Goal: Information Seeking & Learning: Learn about a topic

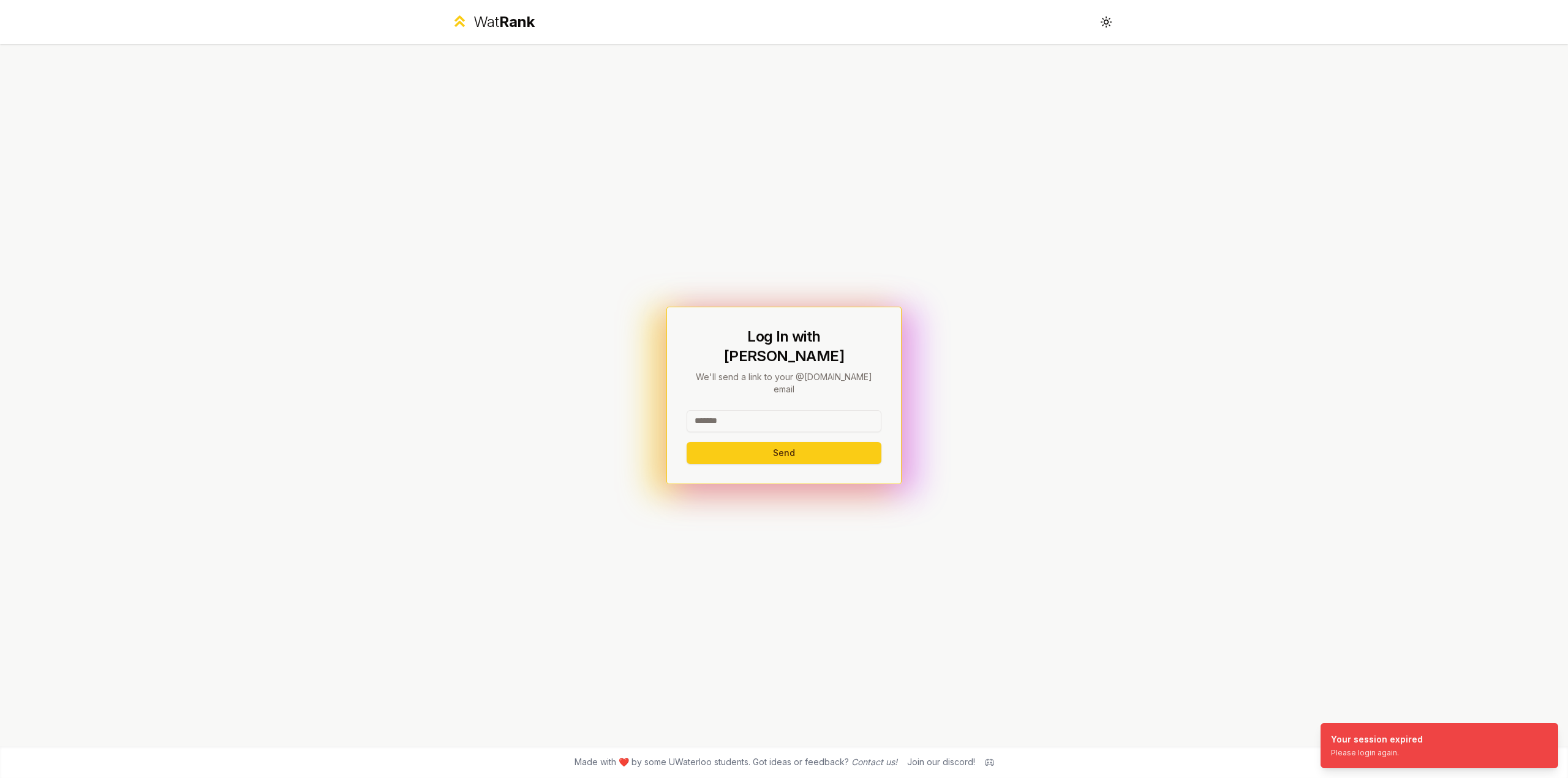
click at [759, 410] on input at bounding box center [783, 421] width 195 height 22
type input "********"
click at [686, 442] on button "Send" at bounding box center [783, 453] width 195 height 22
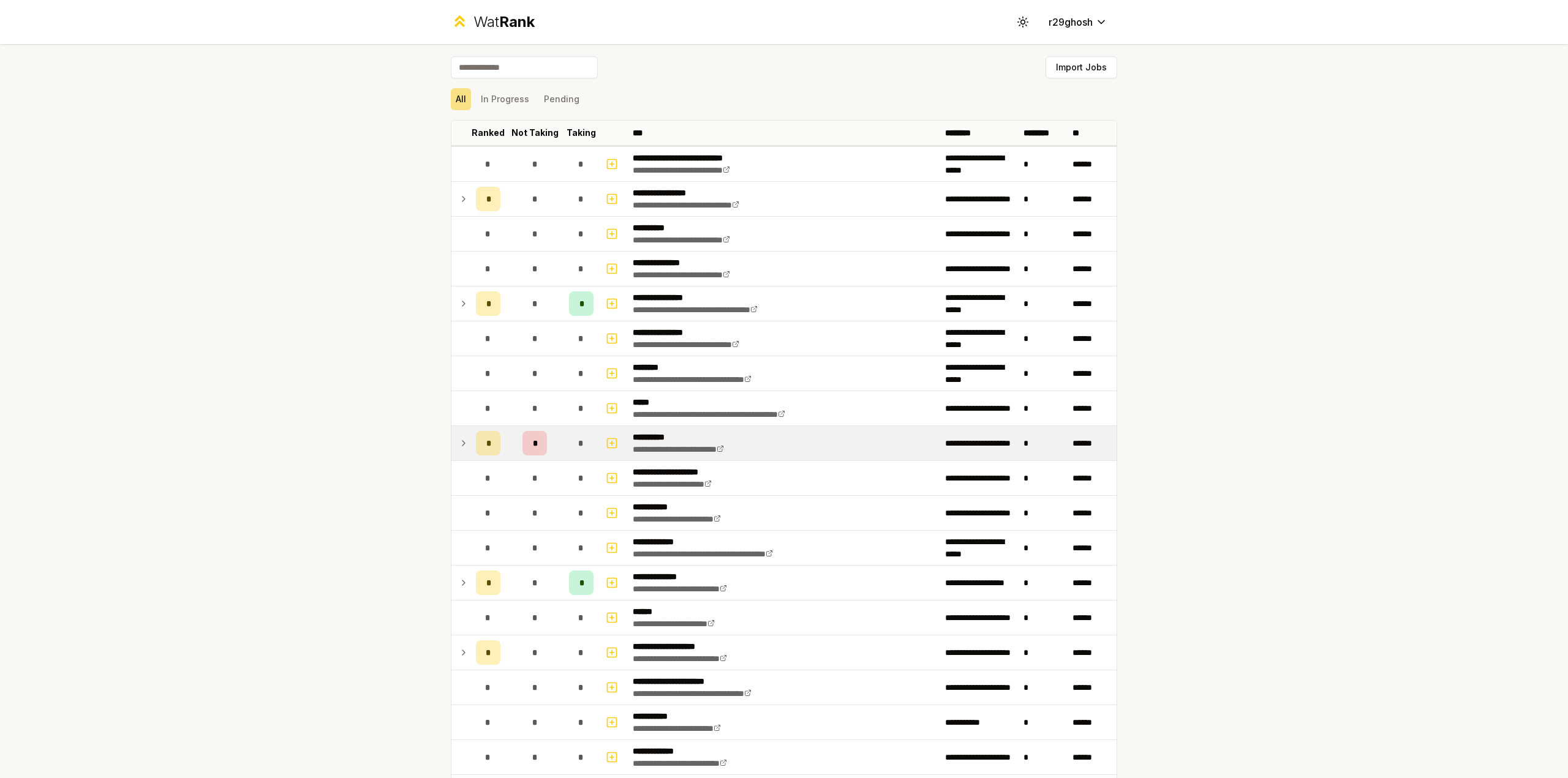
click at [456, 449] on td at bounding box center [461, 443] width 20 height 34
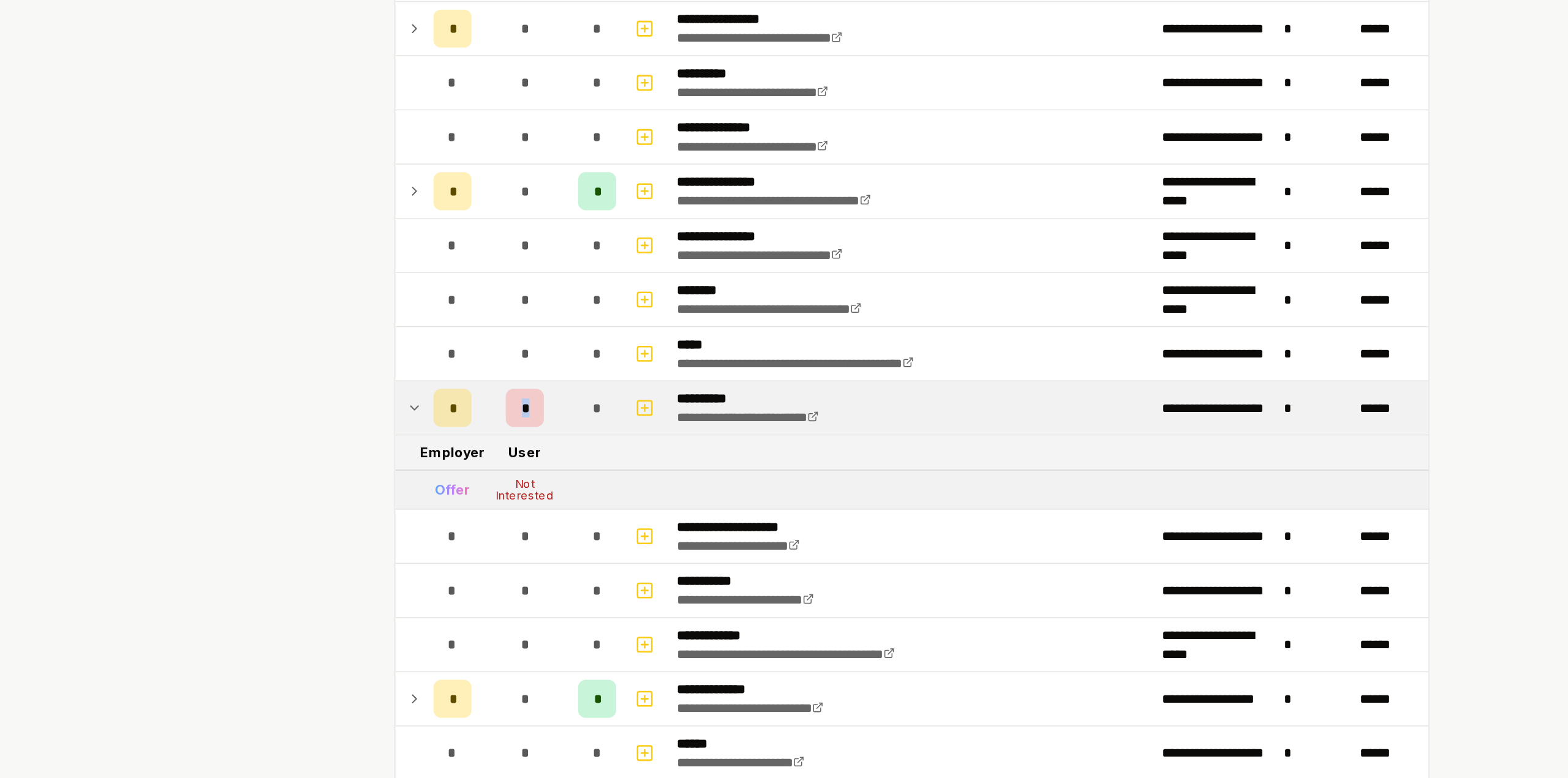
drag, startPoint x: 525, startPoint y: 438, endPoint x: 537, endPoint y: 438, distance: 12.0
click at [537, 438] on div "*" at bounding box center [534, 443] width 25 height 25
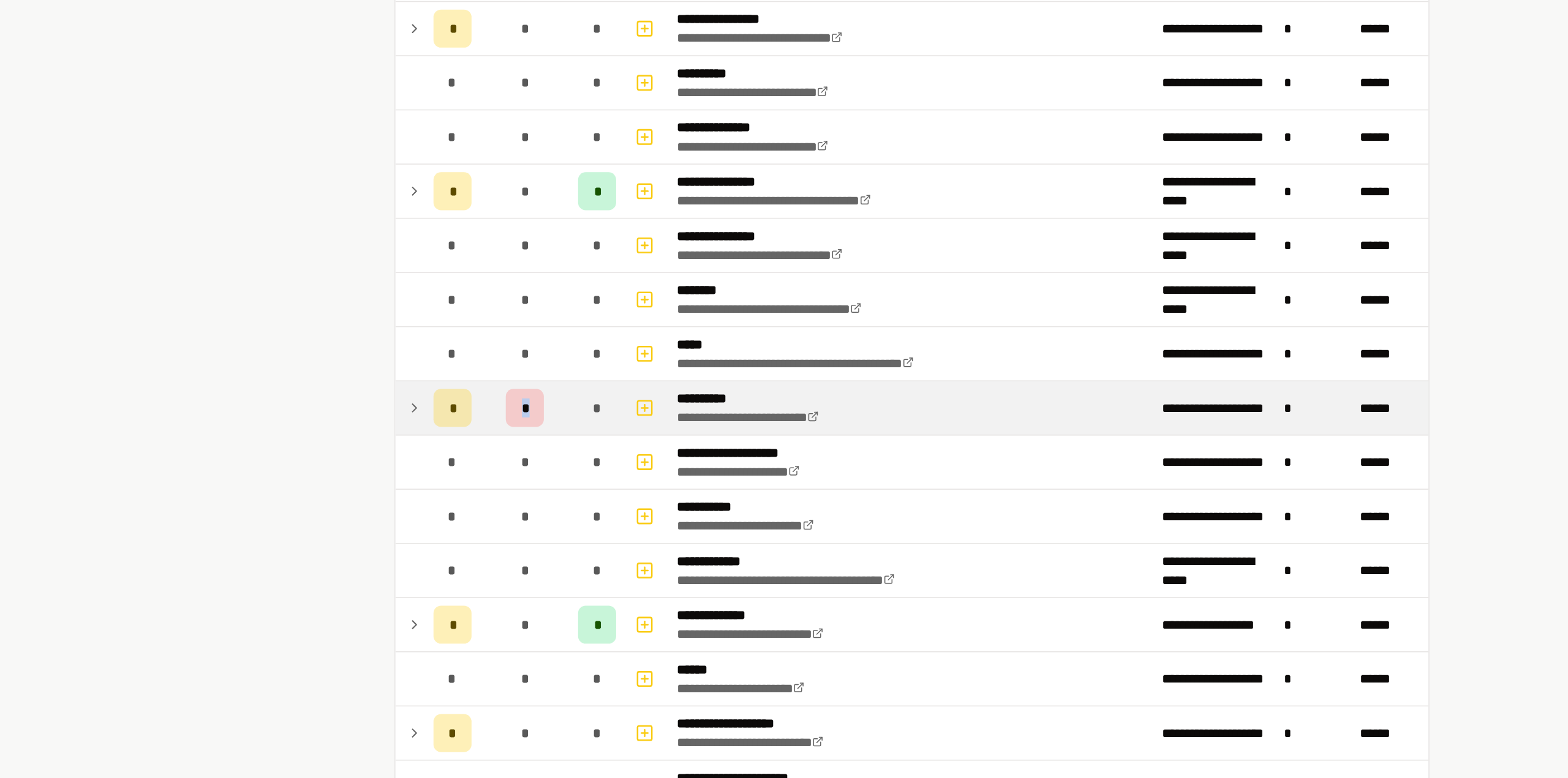
click at [533, 439] on span "*" at bounding box center [534, 443] width 4 height 12
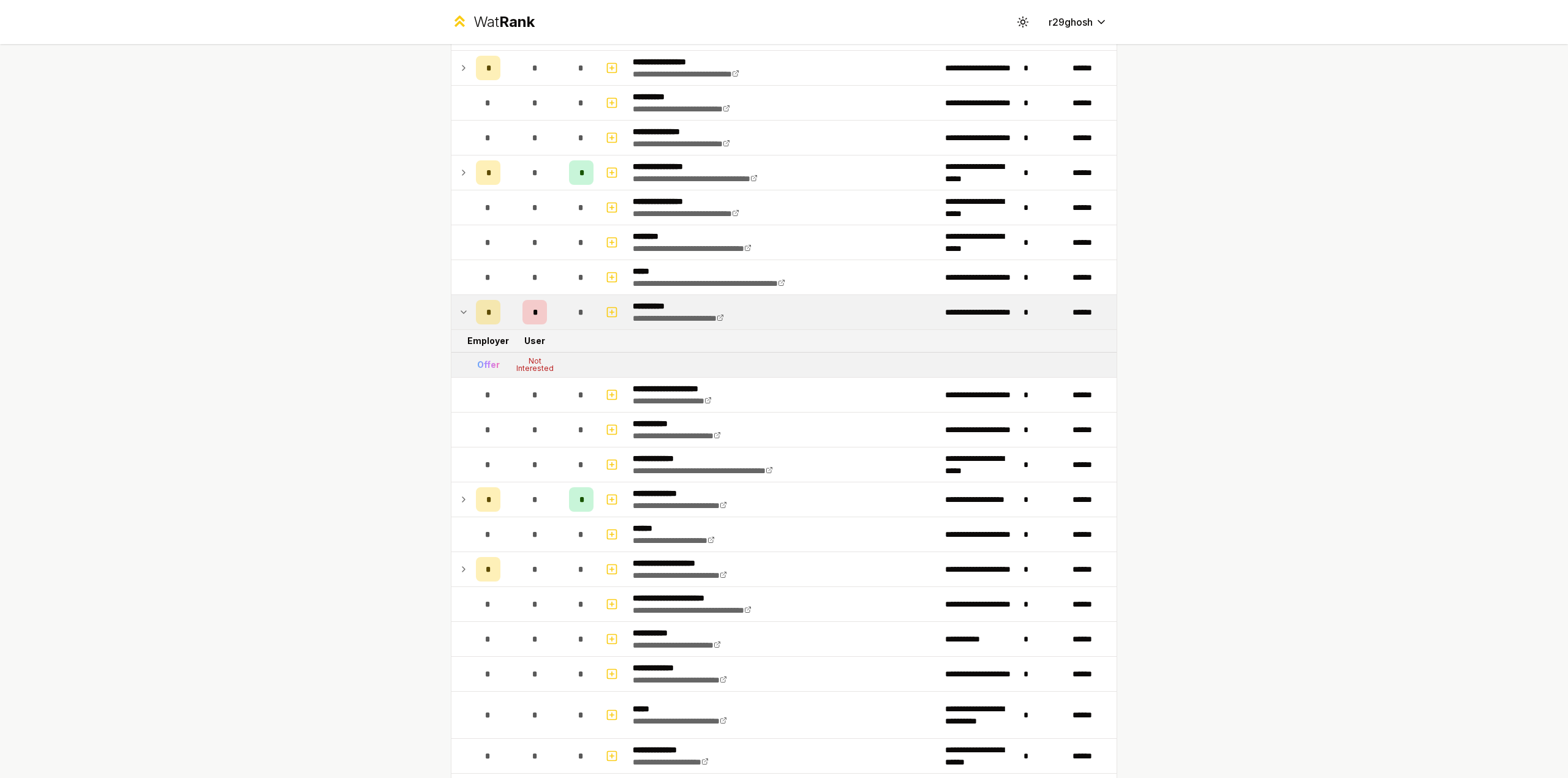
scroll to position [137, 0]
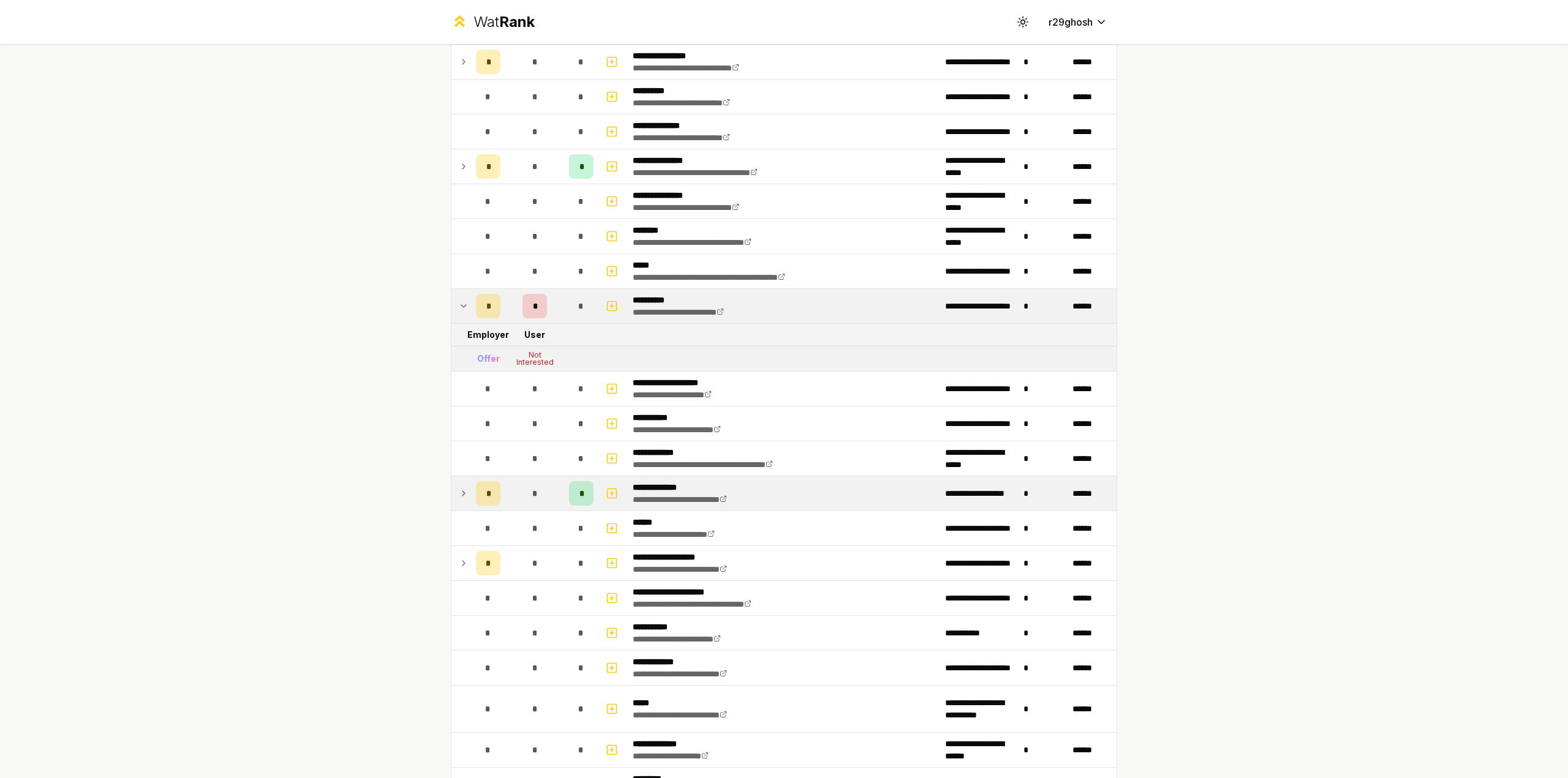
click at [457, 499] on td at bounding box center [461, 493] width 20 height 34
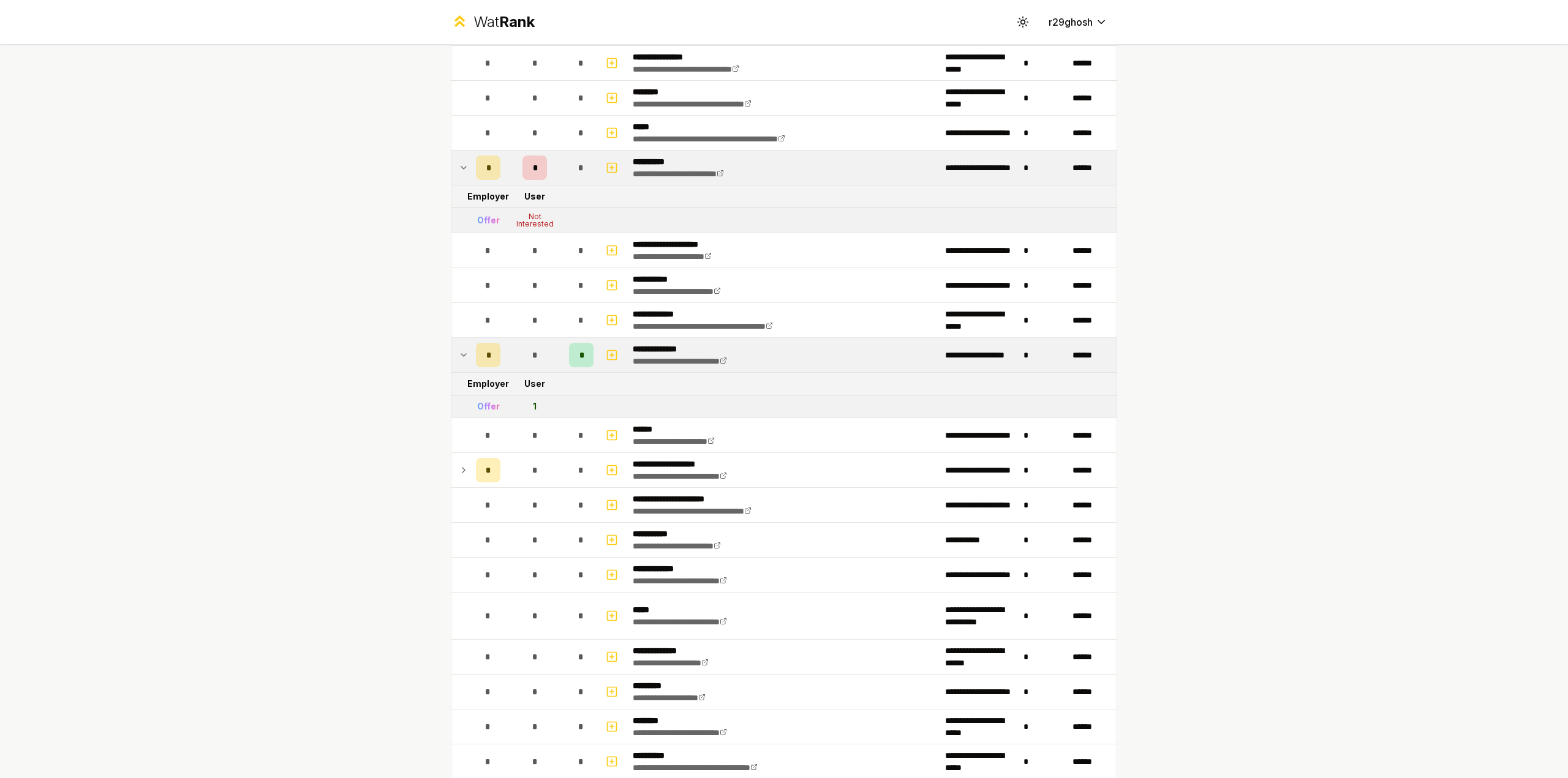
scroll to position [278, 0]
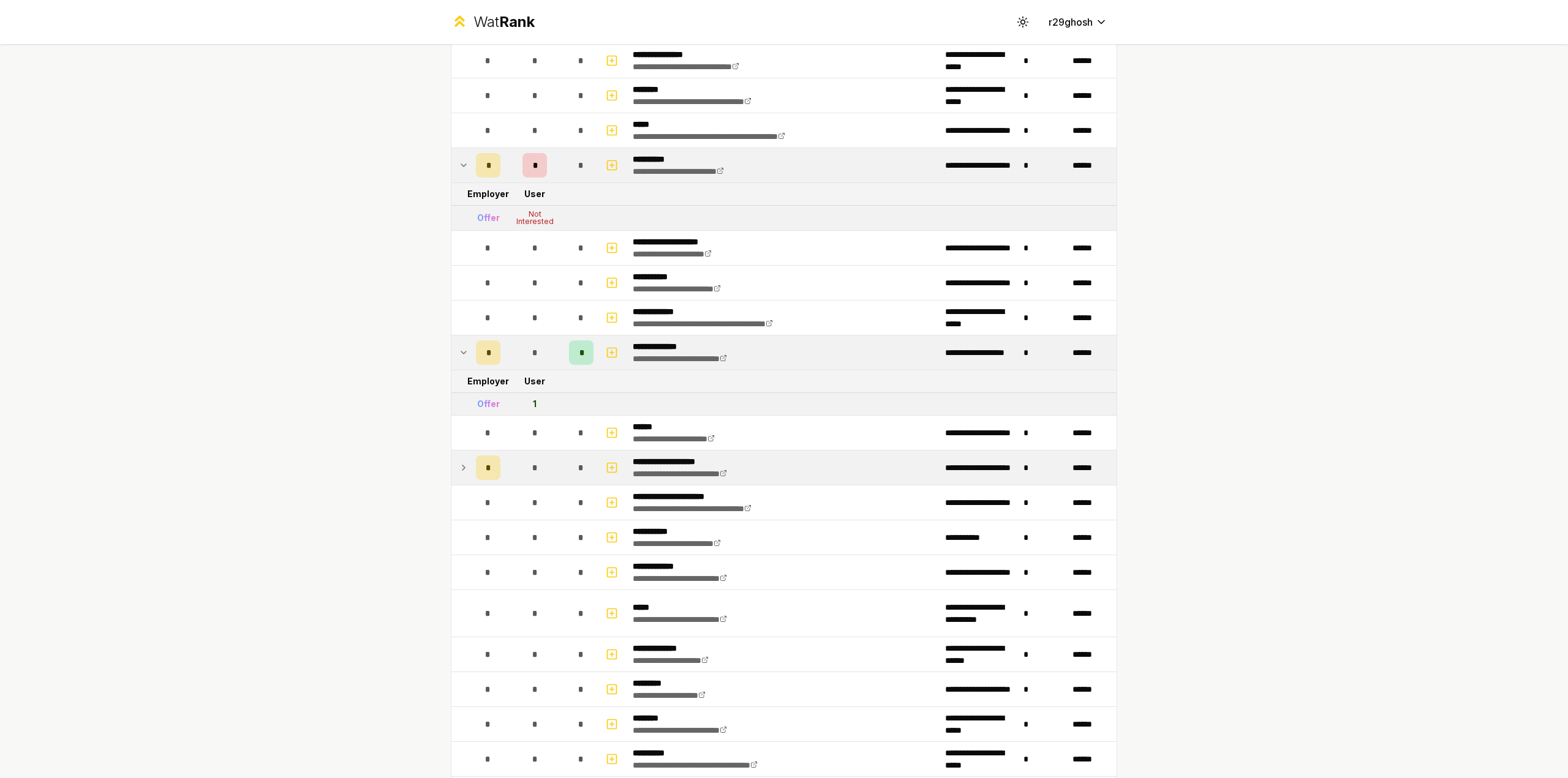
click at [471, 470] on td "*" at bounding box center [487, 467] width 34 height 34
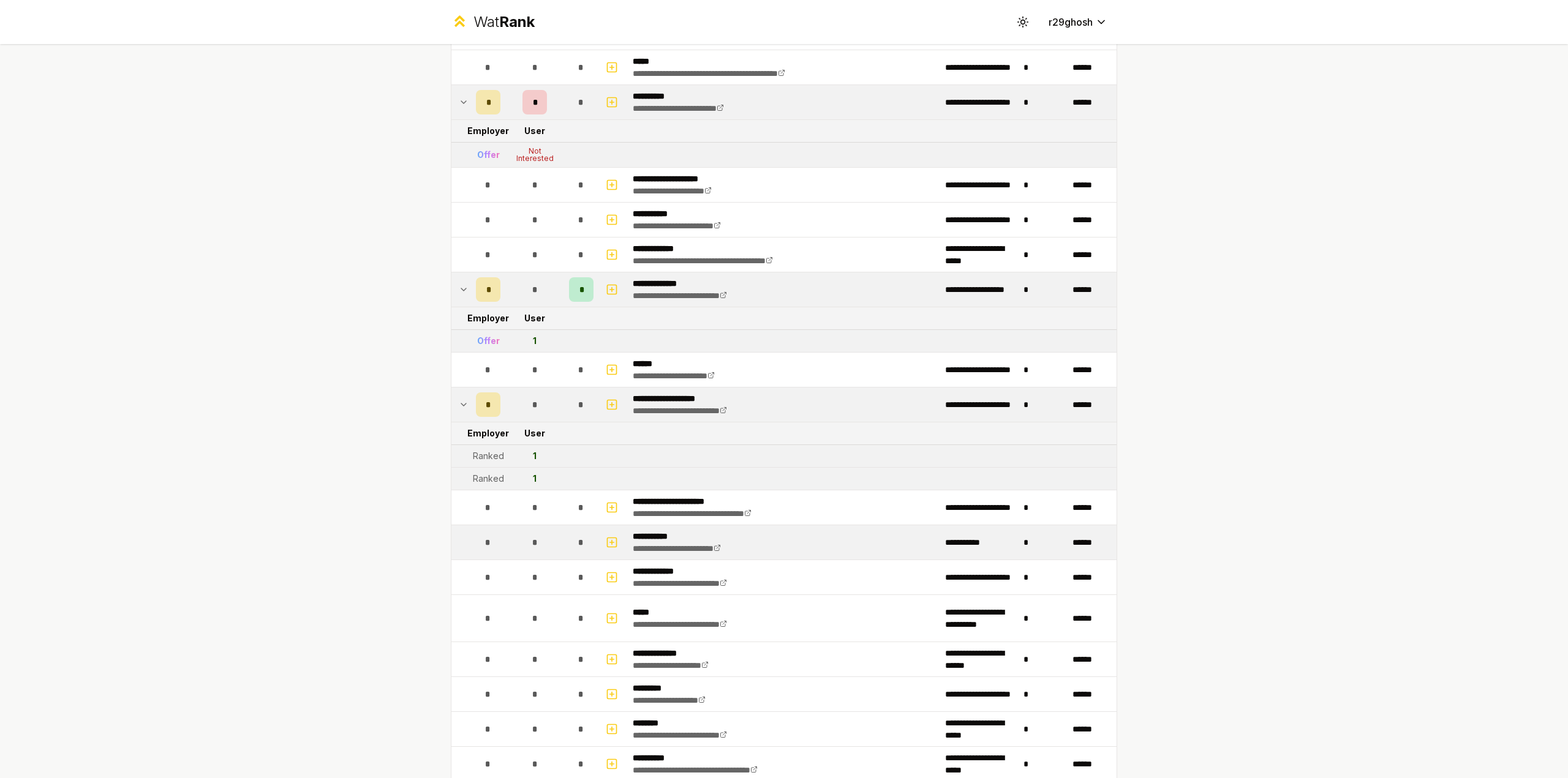
scroll to position [329, 0]
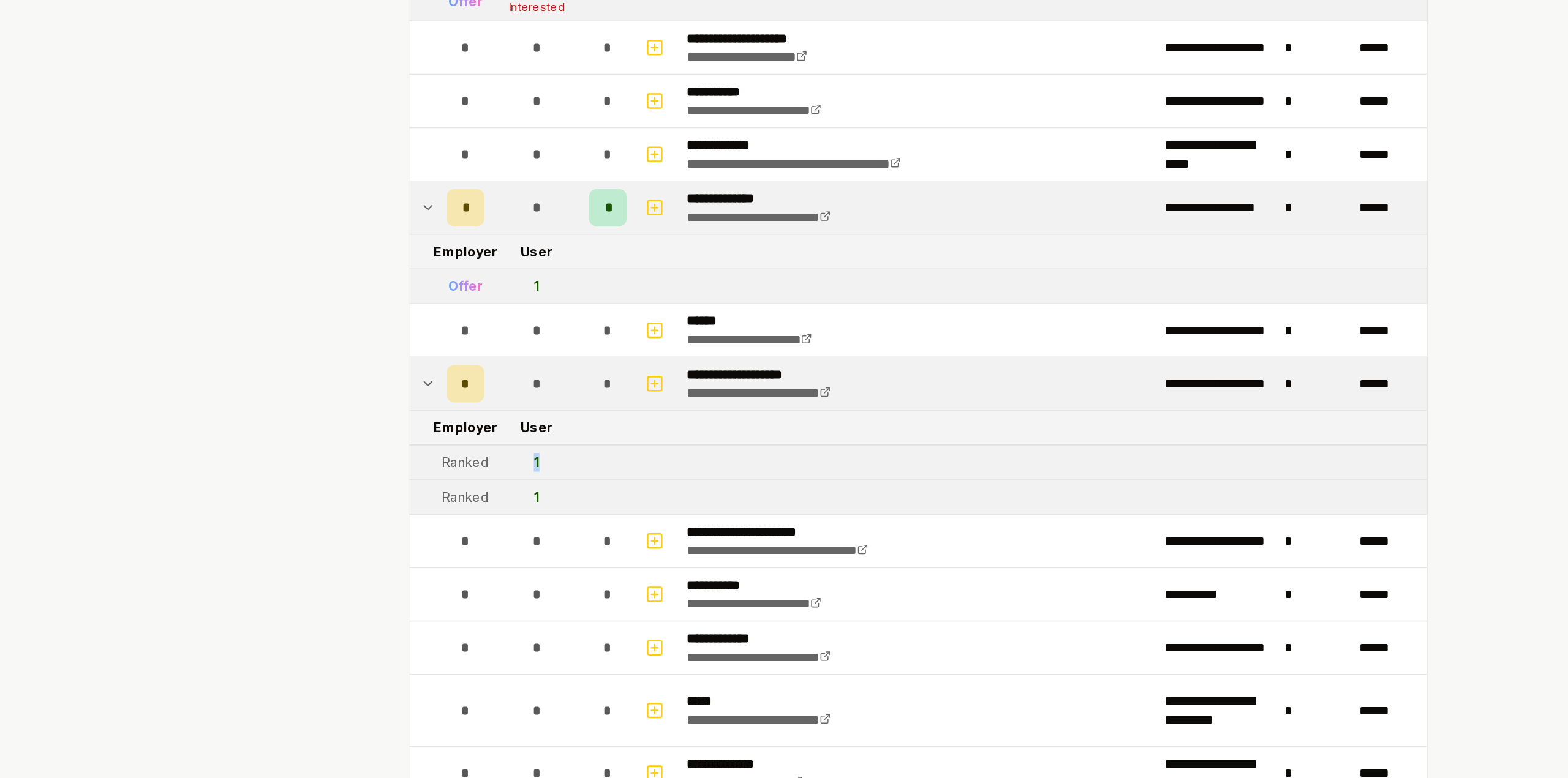
drag, startPoint x: 526, startPoint y: 464, endPoint x: 535, endPoint y: 463, distance: 9.1
click at [535, 463] on td "1" at bounding box center [534, 468] width 59 height 22
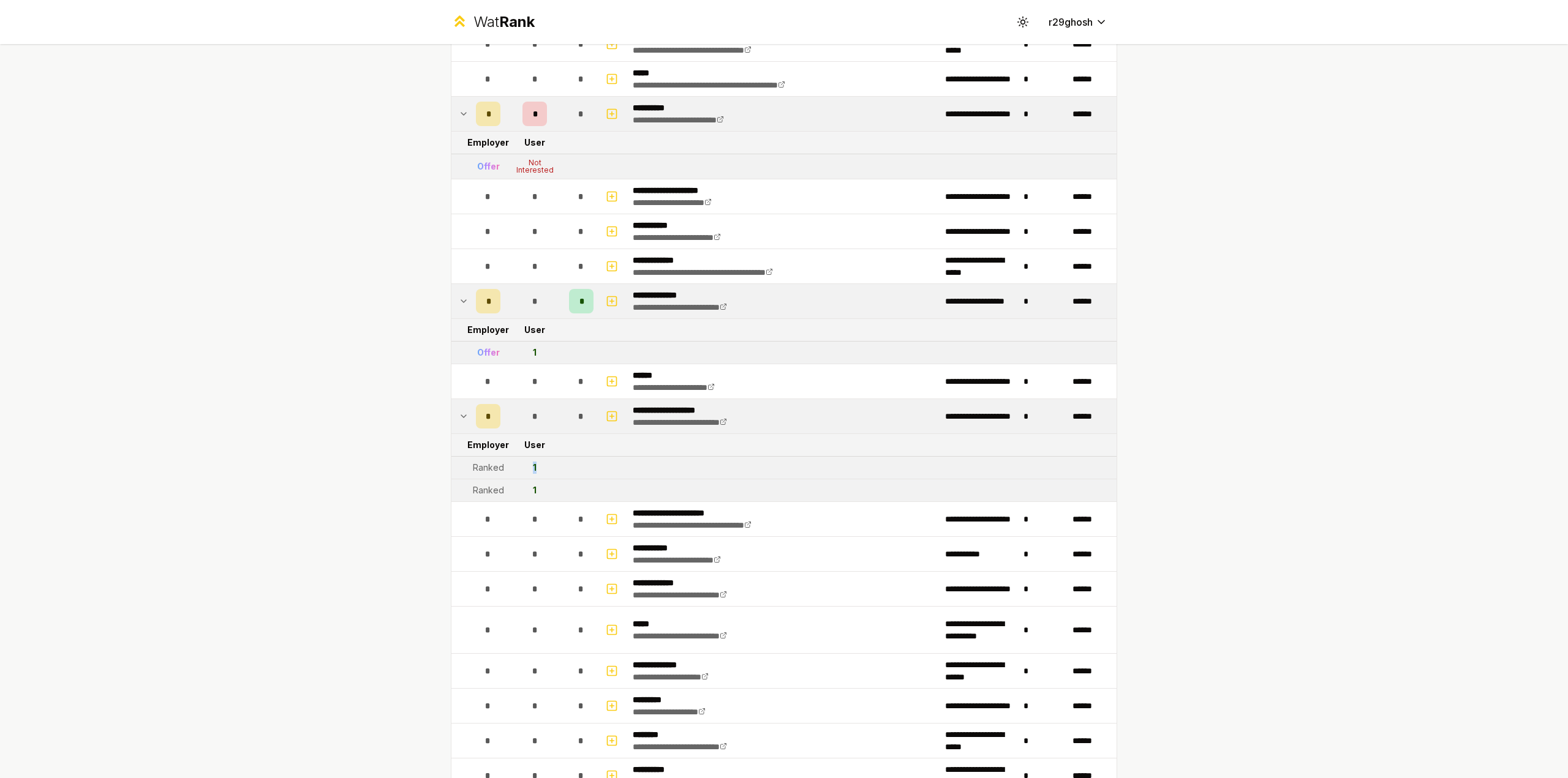
click at [549, 463] on td "1" at bounding box center [534, 468] width 59 height 22
click at [609, 414] on icon "button" at bounding box center [611, 416] width 12 height 14
select select
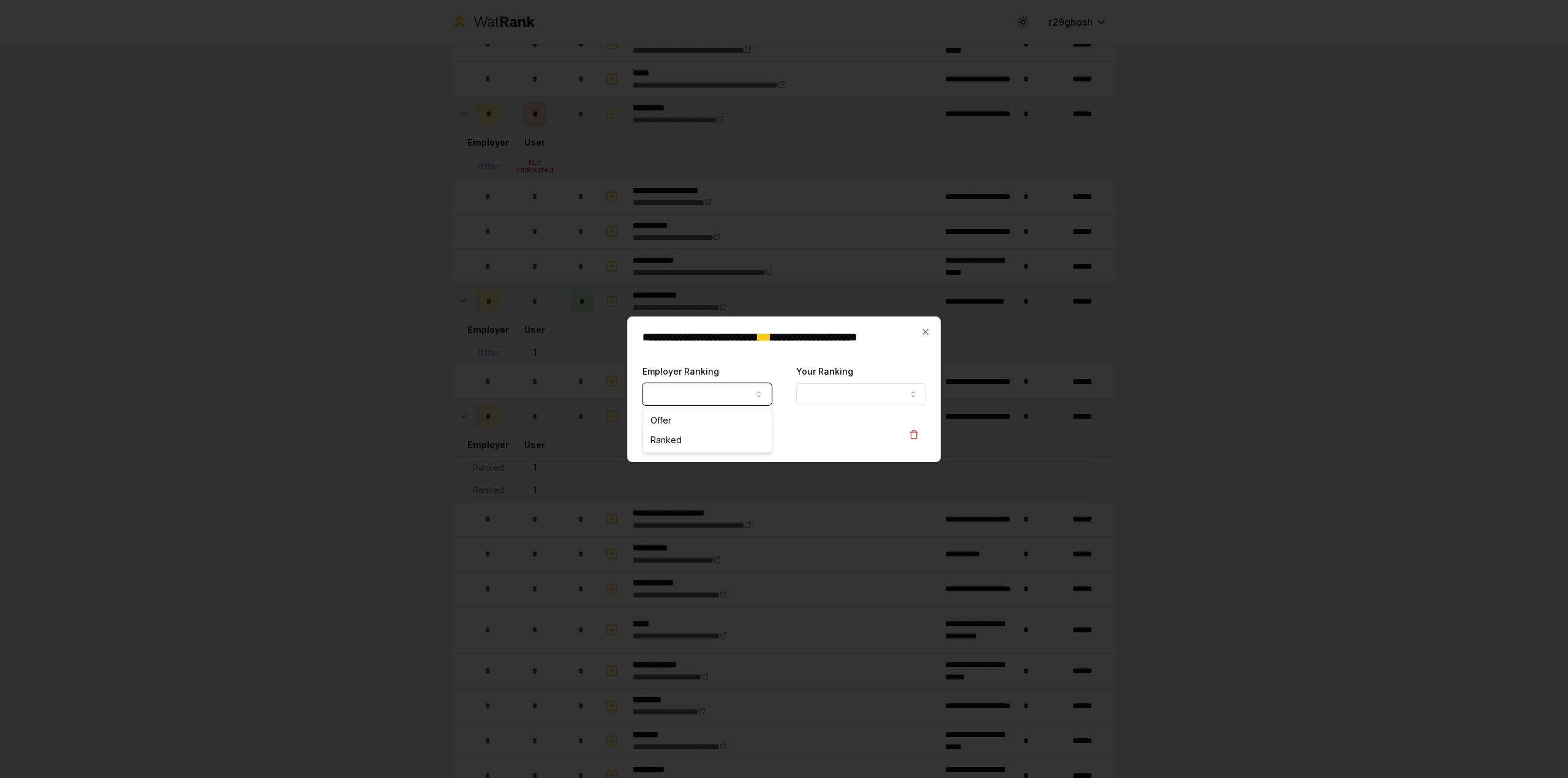
click at [722, 388] on button "Employer Ranking" at bounding box center [707, 394] width 130 height 22
click at [827, 345] on h2 "**********" at bounding box center [784, 343] width 284 height 22
click at [924, 327] on icon "button" at bounding box center [926, 331] width 10 height 10
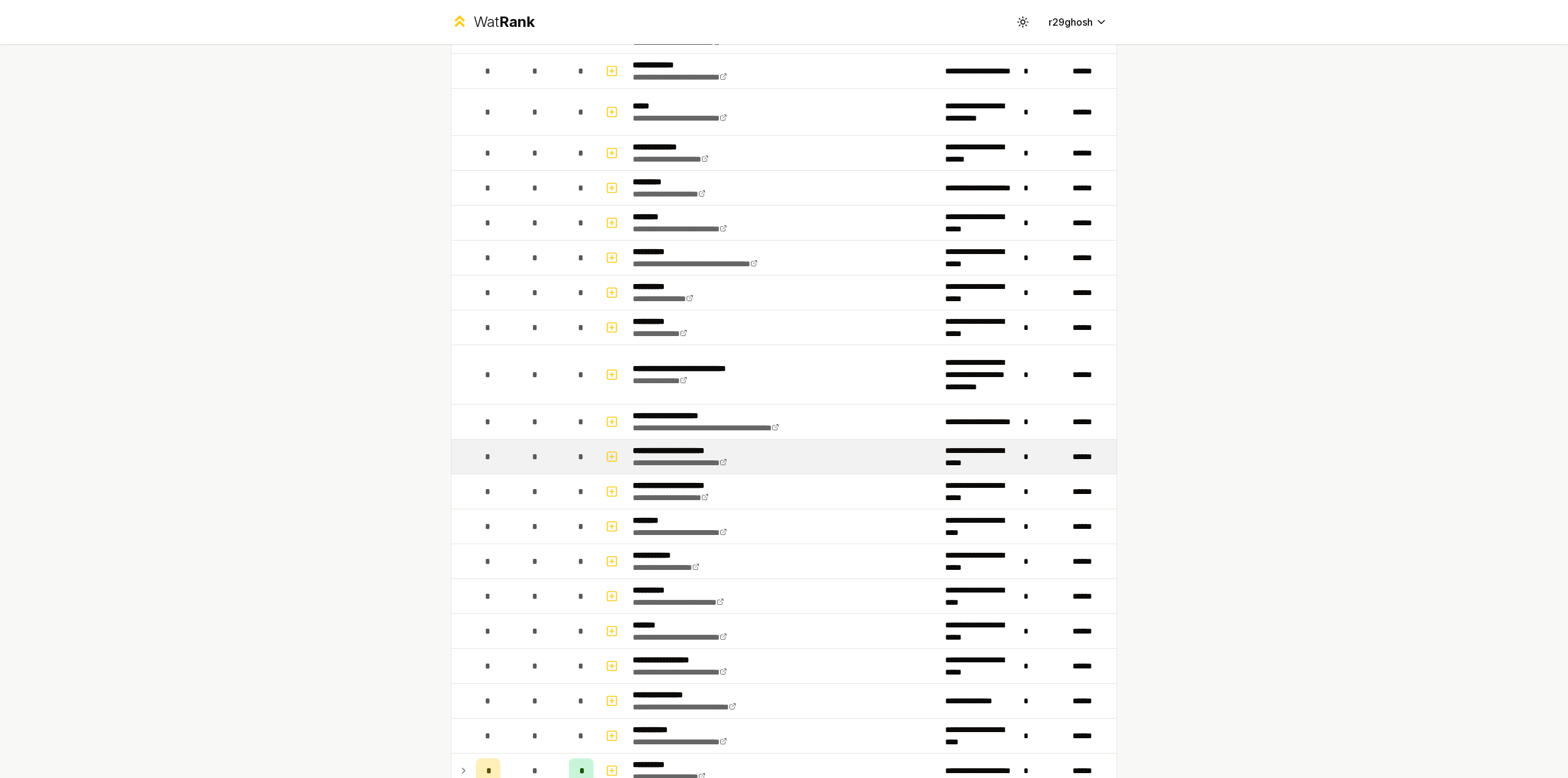
scroll to position [1375, 0]
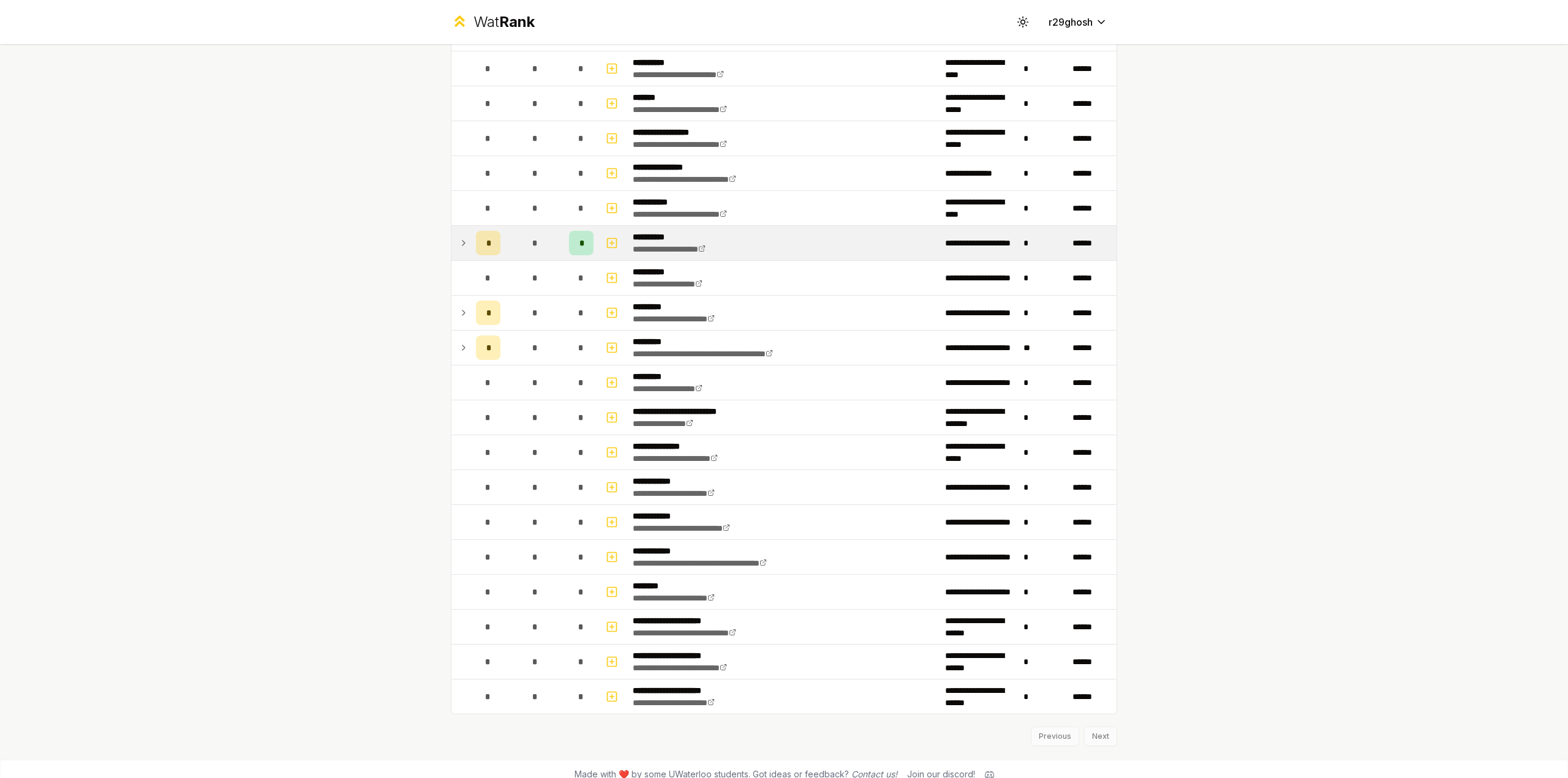
click at [457, 244] on td at bounding box center [461, 242] width 20 height 34
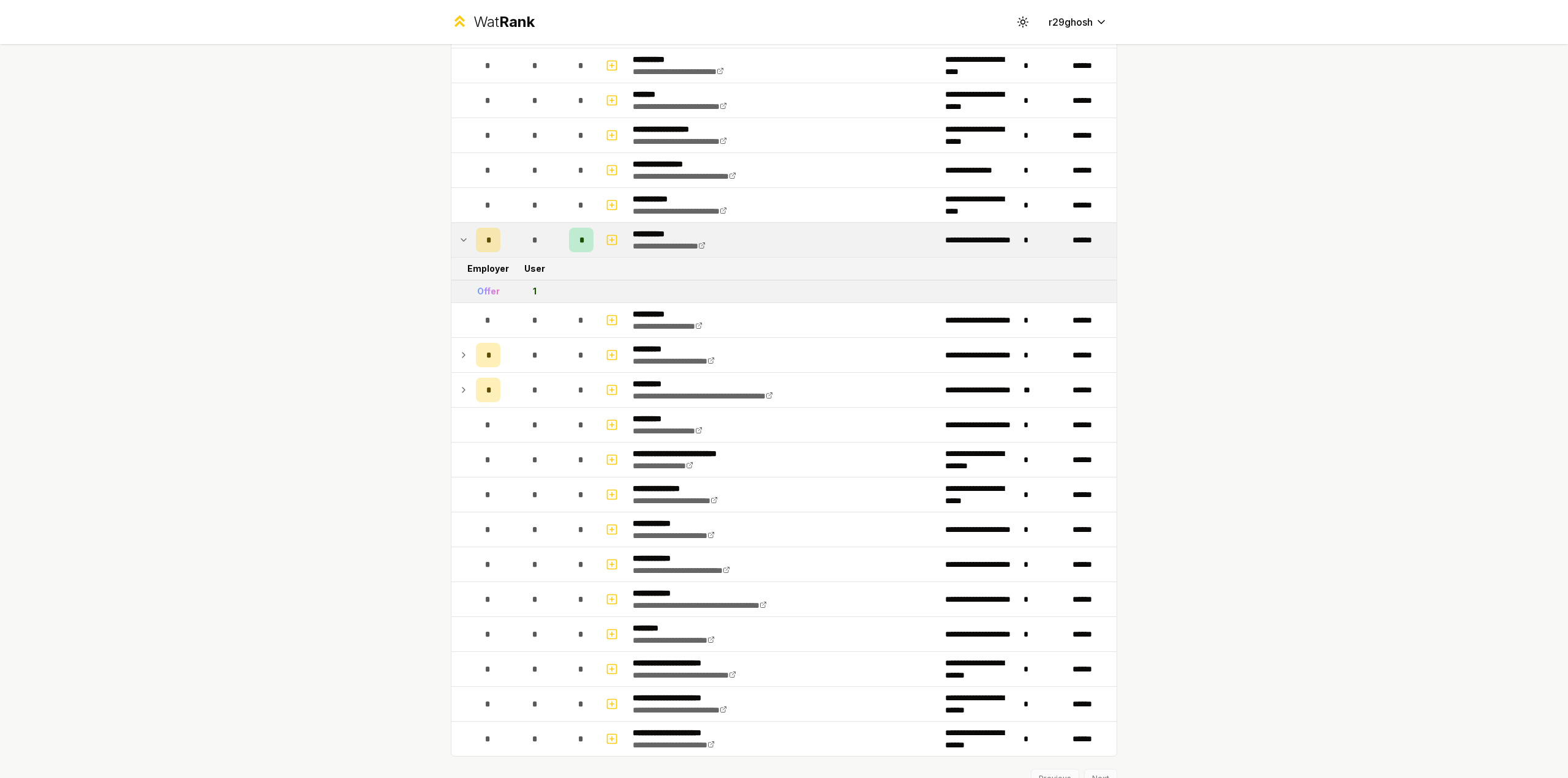
scroll to position [1401, 0]
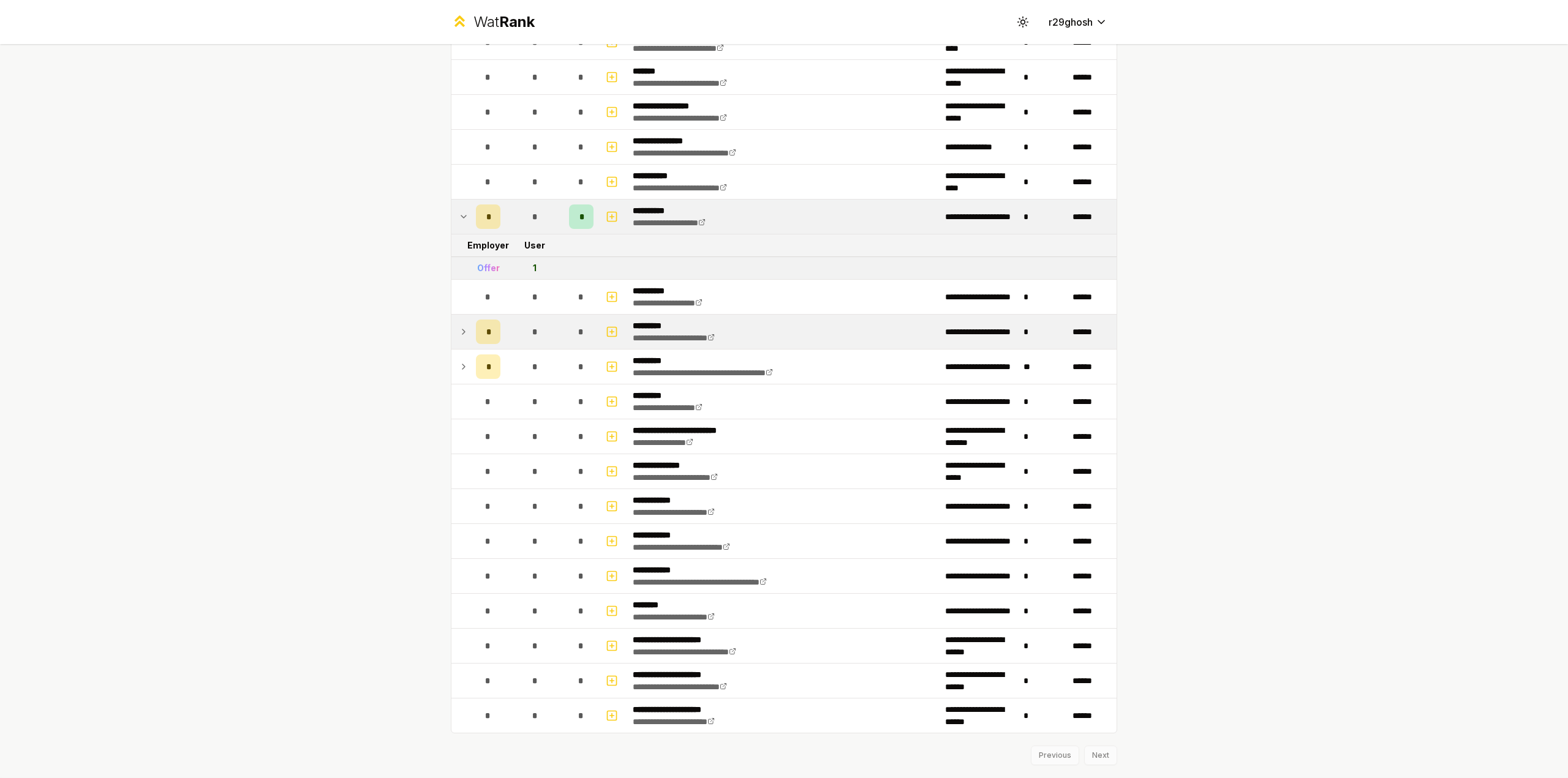
click at [471, 323] on td "*" at bounding box center [487, 331] width 34 height 34
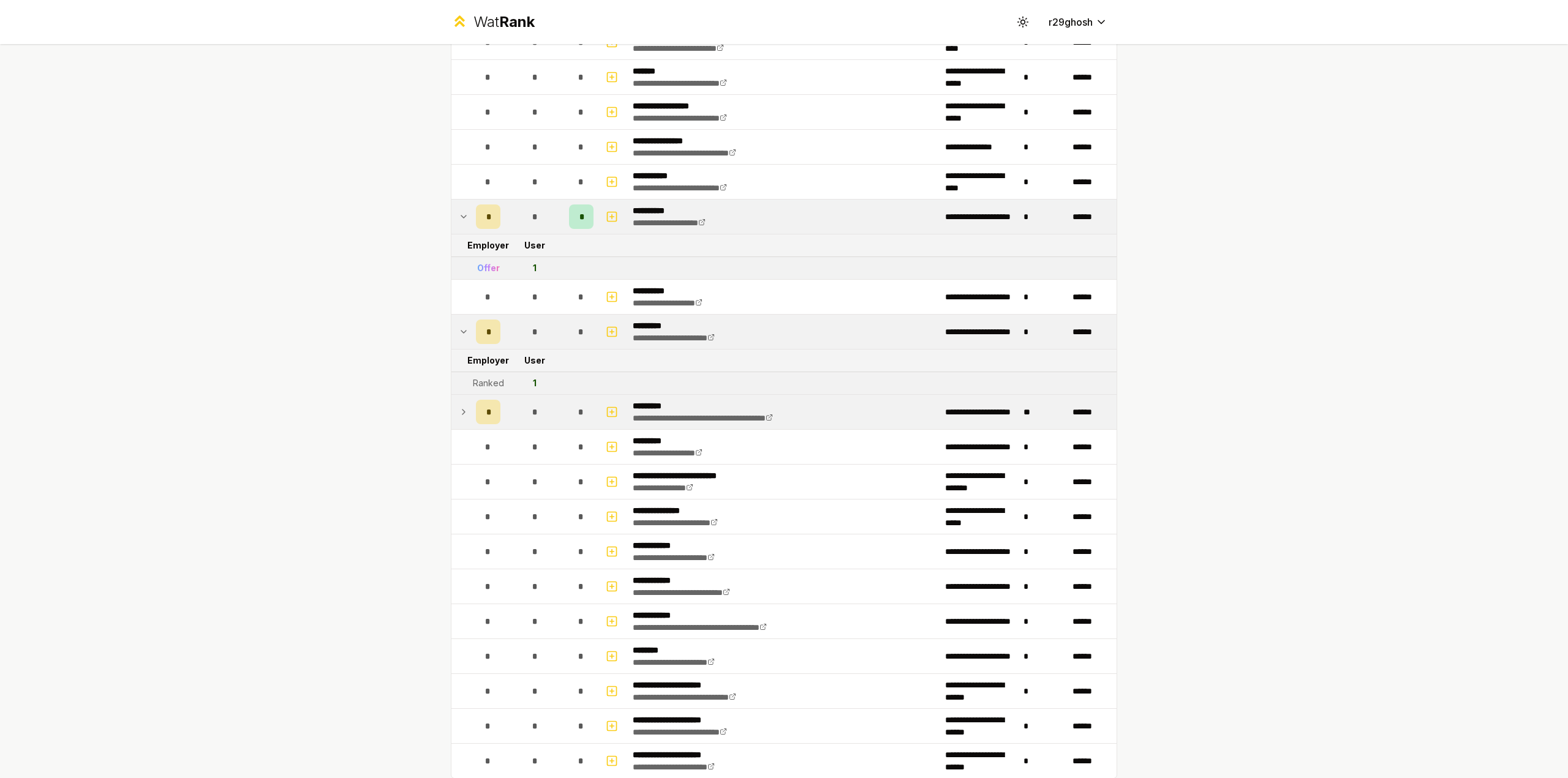
click at [478, 404] on div "*" at bounding box center [487, 412] width 25 height 25
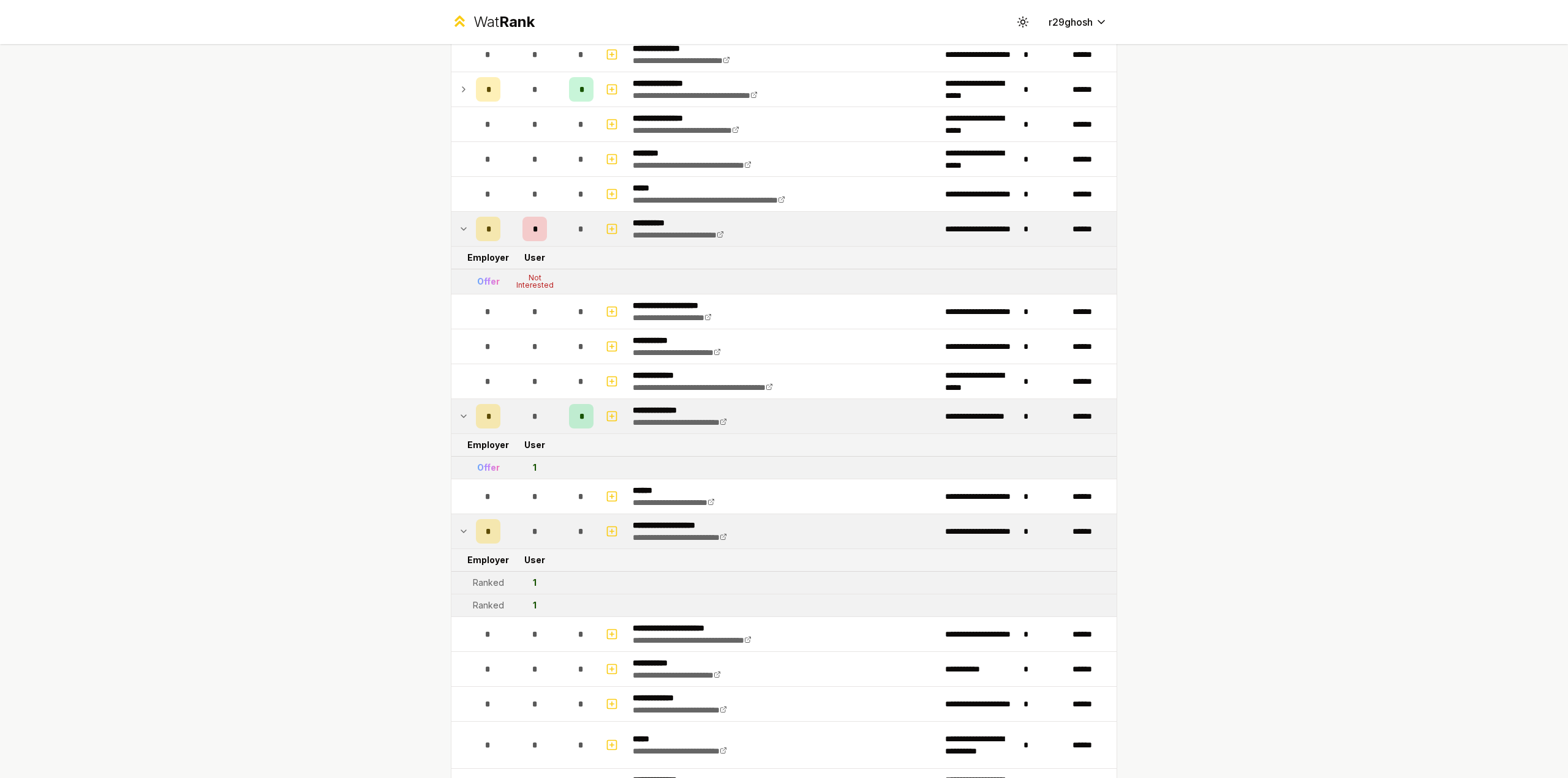
scroll to position [134, 0]
